Goal: Task Accomplishment & Management: Complete application form

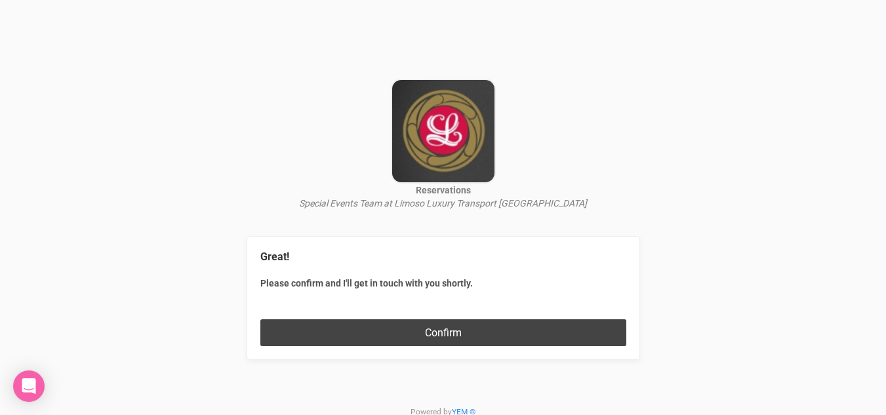
click at [434, 329] on button "Confirm" at bounding box center [443, 333] width 366 height 27
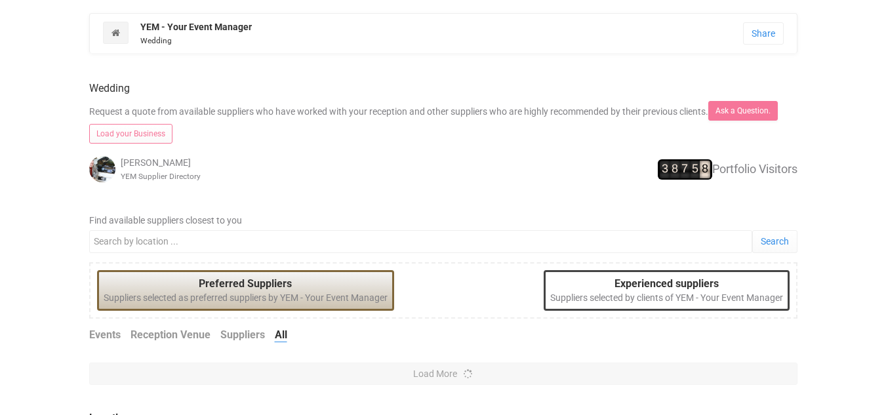
click at [455, 203] on div "Previous Next Wedding Request a quote from available suppliers who have worked …" at bounding box center [443, 420] width 709 height 708
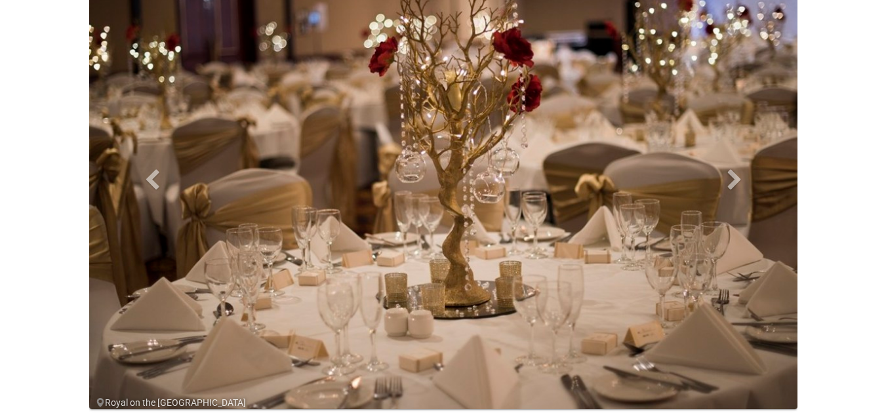
scroll to position [131, 0]
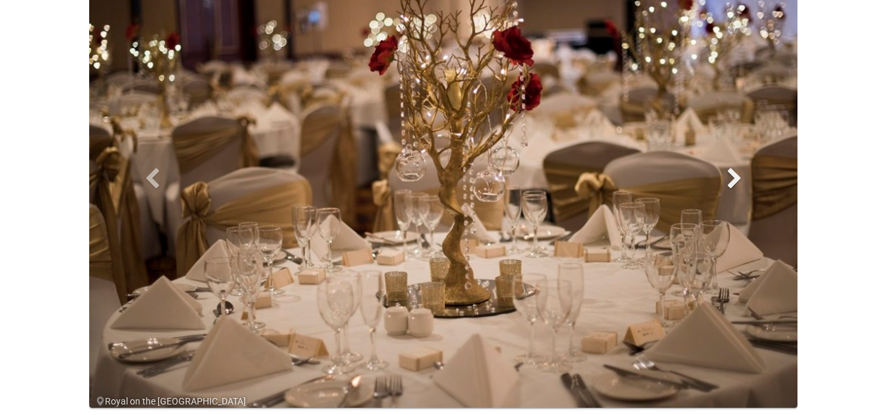
click at [731, 178] on span at bounding box center [735, 178] width 20 height 20
click at [739, 176] on span at bounding box center [735, 178] width 20 height 20
click at [734, 175] on span at bounding box center [735, 178] width 20 height 20
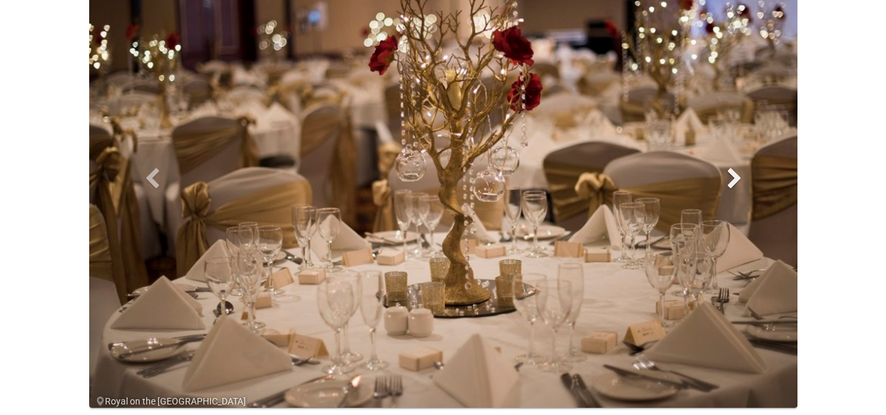
click at [732, 175] on span at bounding box center [735, 178] width 20 height 20
click at [732, 176] on span at bounding box center [735, 178] width 20 height 20
click at [146, 178] on span at bounding box center [152, 178] width 20 height 20
